Goal: Information Seeking & Learning: Learn about a topic

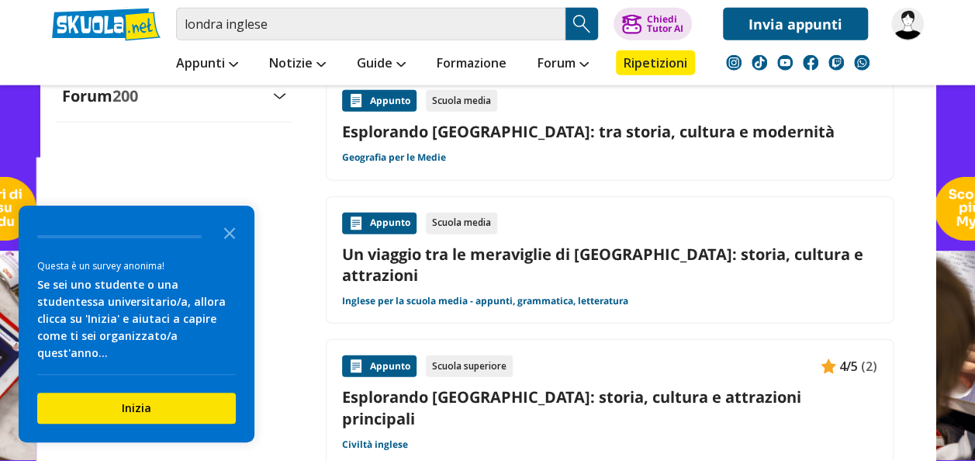
scroll to position [1983, 0]
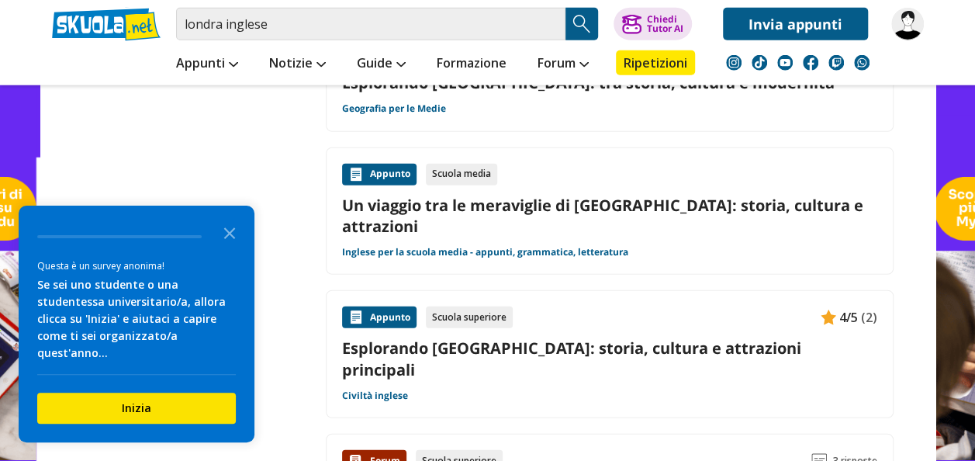
click at [423, 195] on link "Un viaggio tra le meraviglie di [GEOGRAPHIC_DATA]: storia, cultura e attrazioni" at bounding box center [609, 216] width 535 height 42
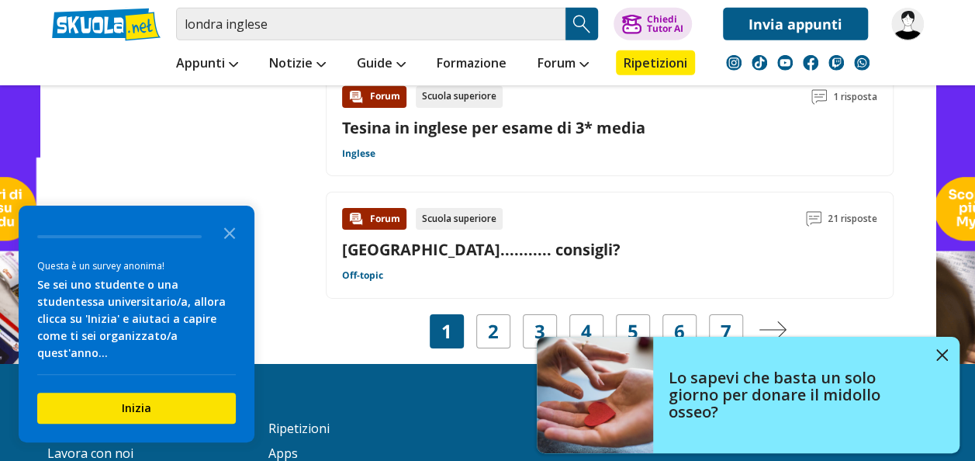
scroll to position [2470, 0]
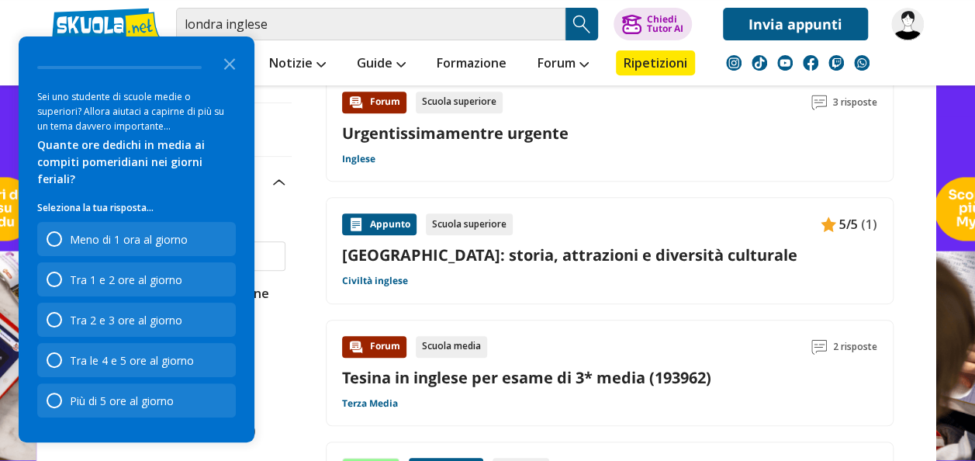
scroll to position [299, 0]
click at [514, 252] on link "Londra: storia, attrazioni e diversità culturale" at bounding box center [609, 255] width 535 height 21
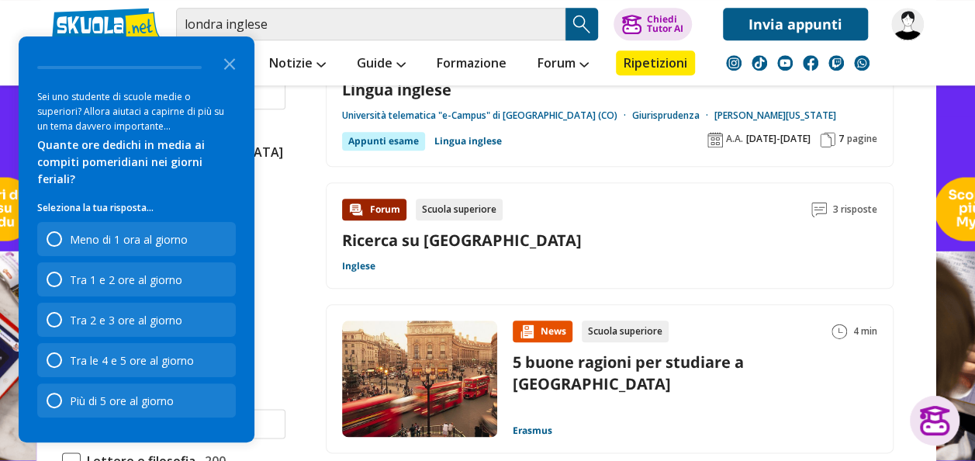
scroll to position [708, 0]
click at [407, 234] on link "Ricerca su Londra" at bounding box center [462, 240] width 240 height 21
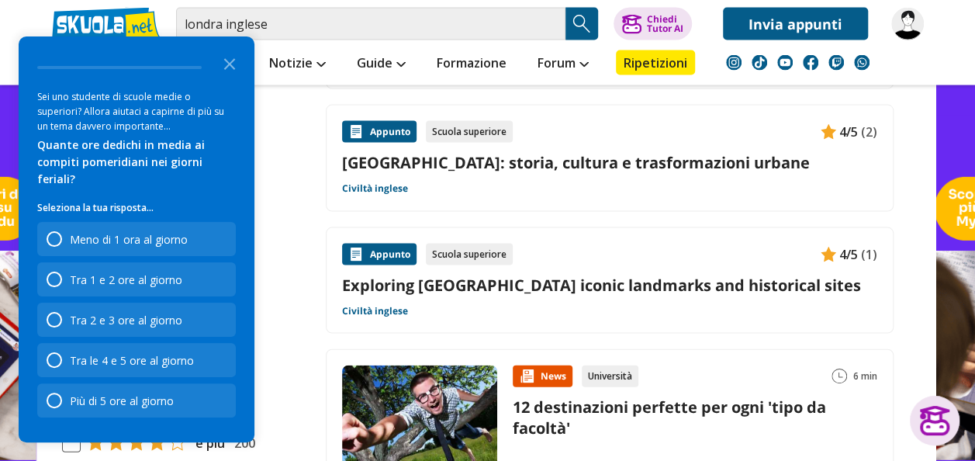
scroll to position [1482, 0]
click at [444, 274] on link "Exploring London's iconic landmarks and historical sites" at bounding box center [609, 284] width 535 height 21
